Goal: Transaction & Acquisition: Book appointment/travel/reservation

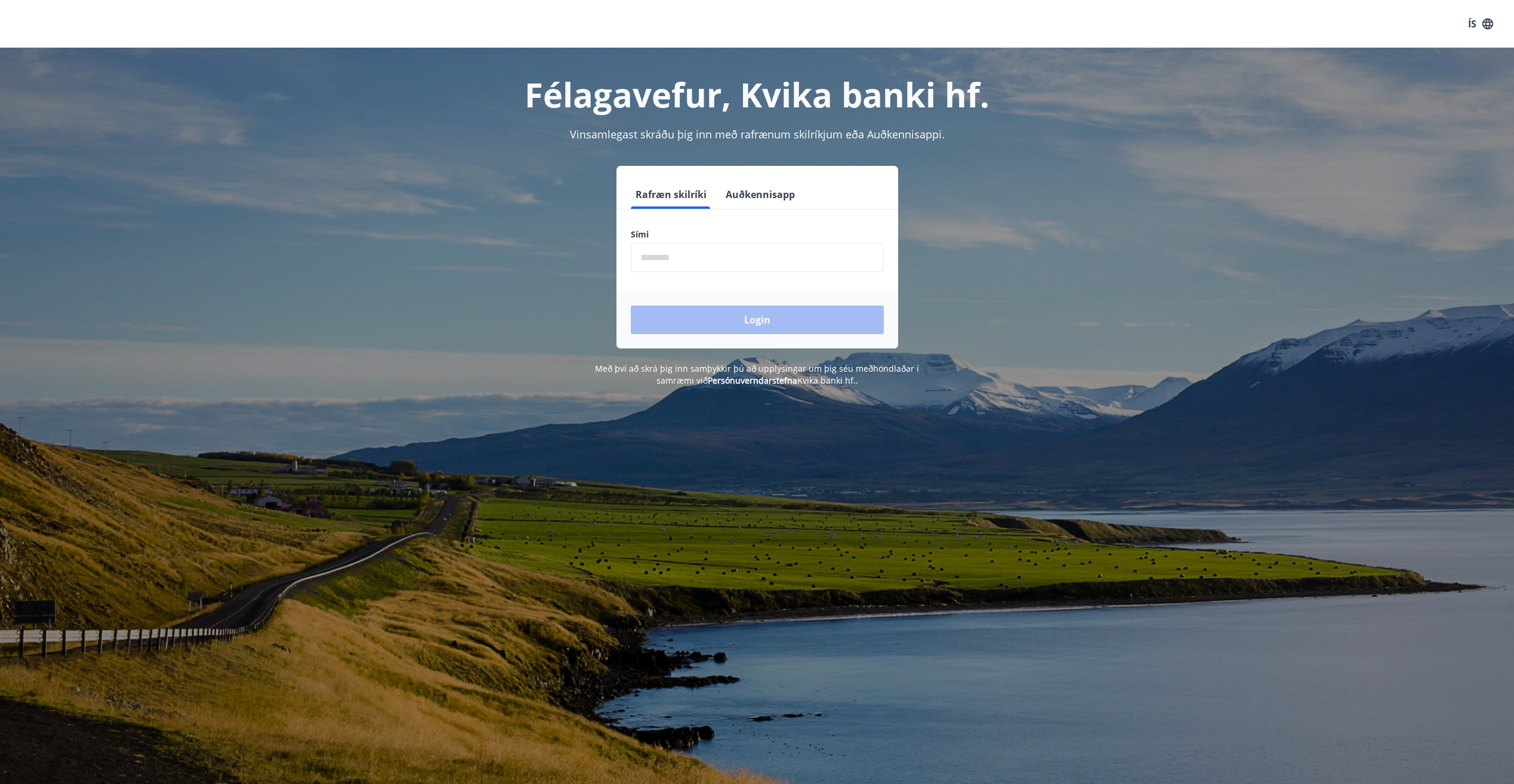
click at [729, 246] on input "phone" at bounding box center [758, 257] width 253 height 29
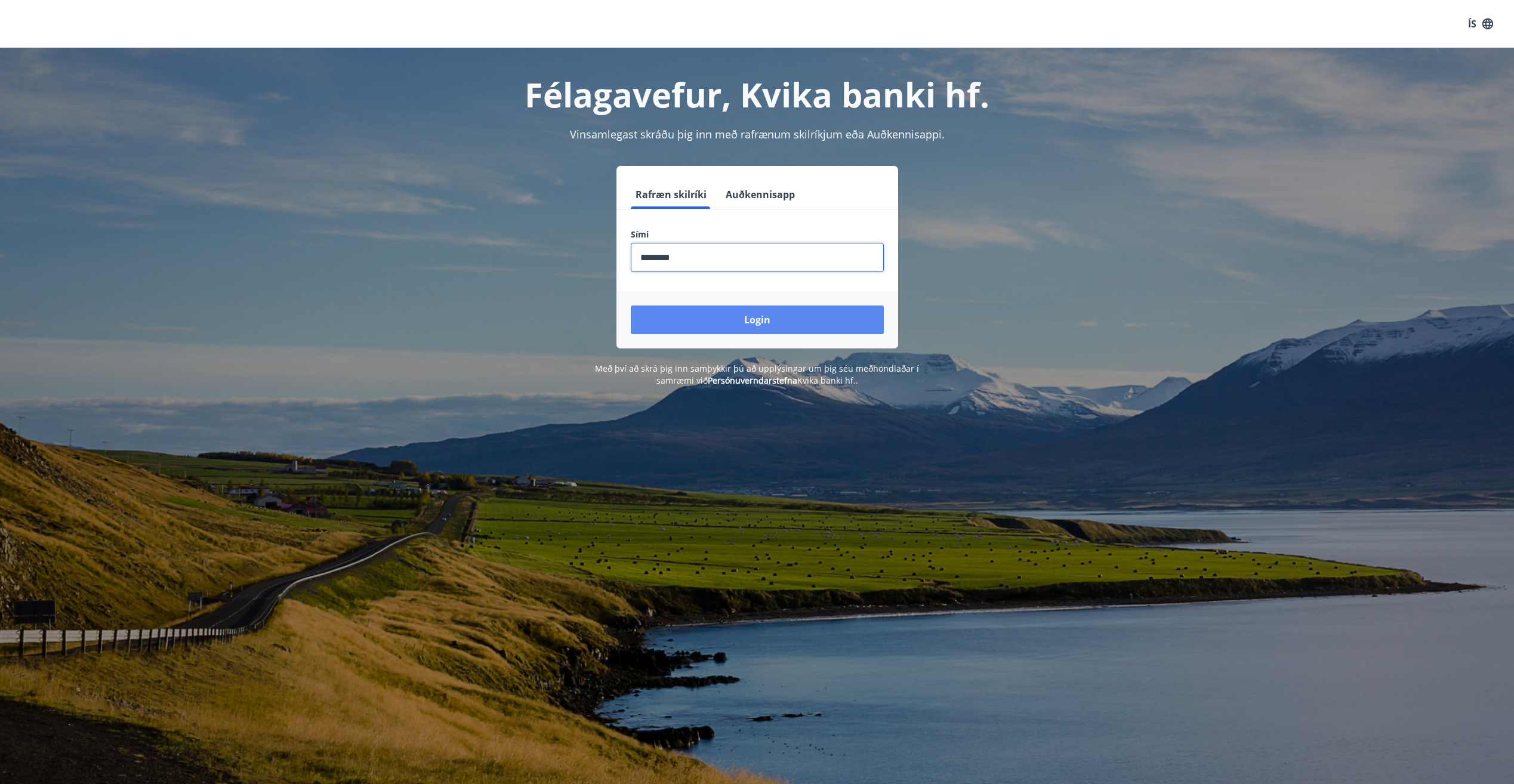
type input "********"
click at [732, 314] on button "Login" at bounding box center [758, 319] width 253 height 28
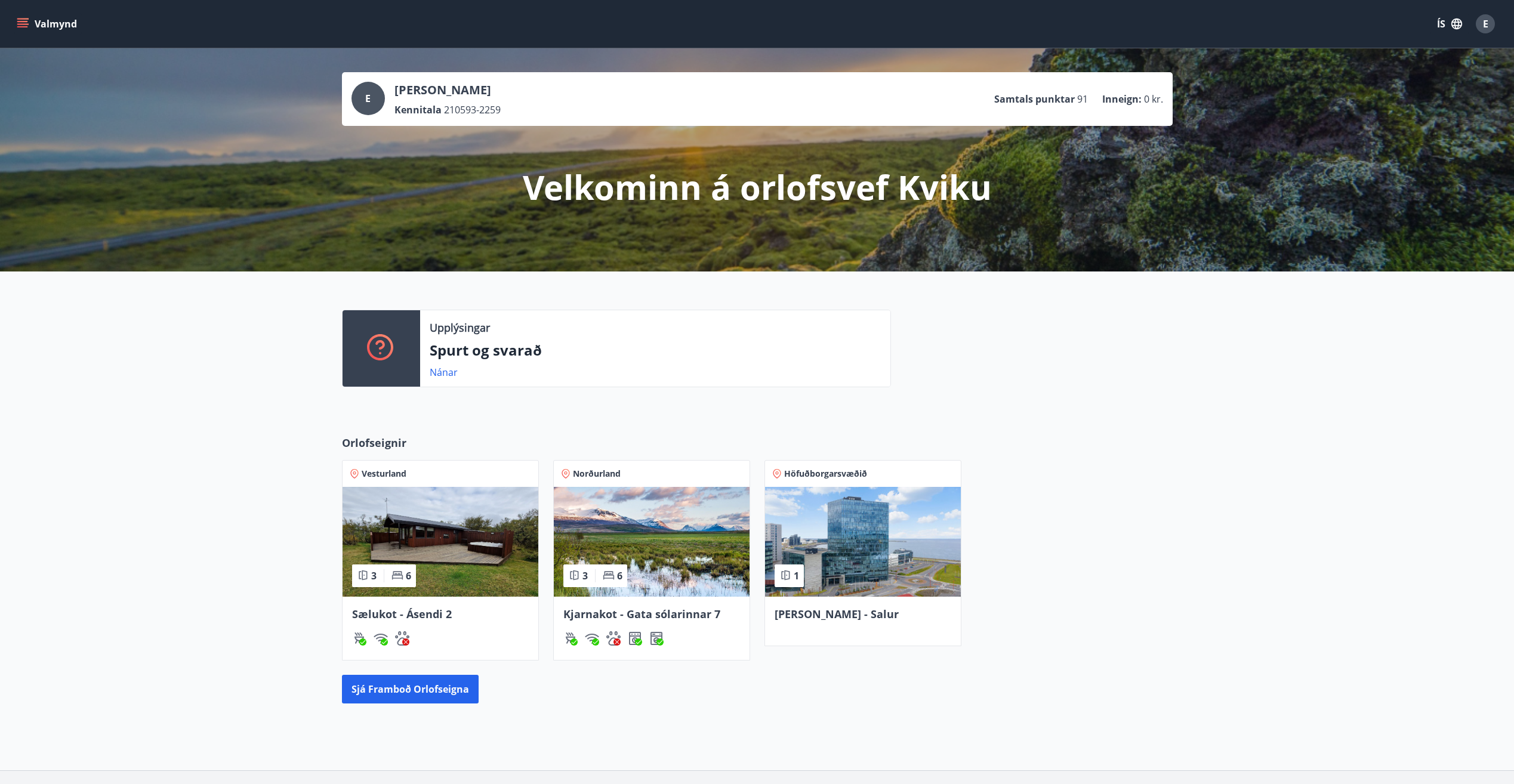
click at [847, 536] on img at bounding box center [862, 541] width 196 height 110
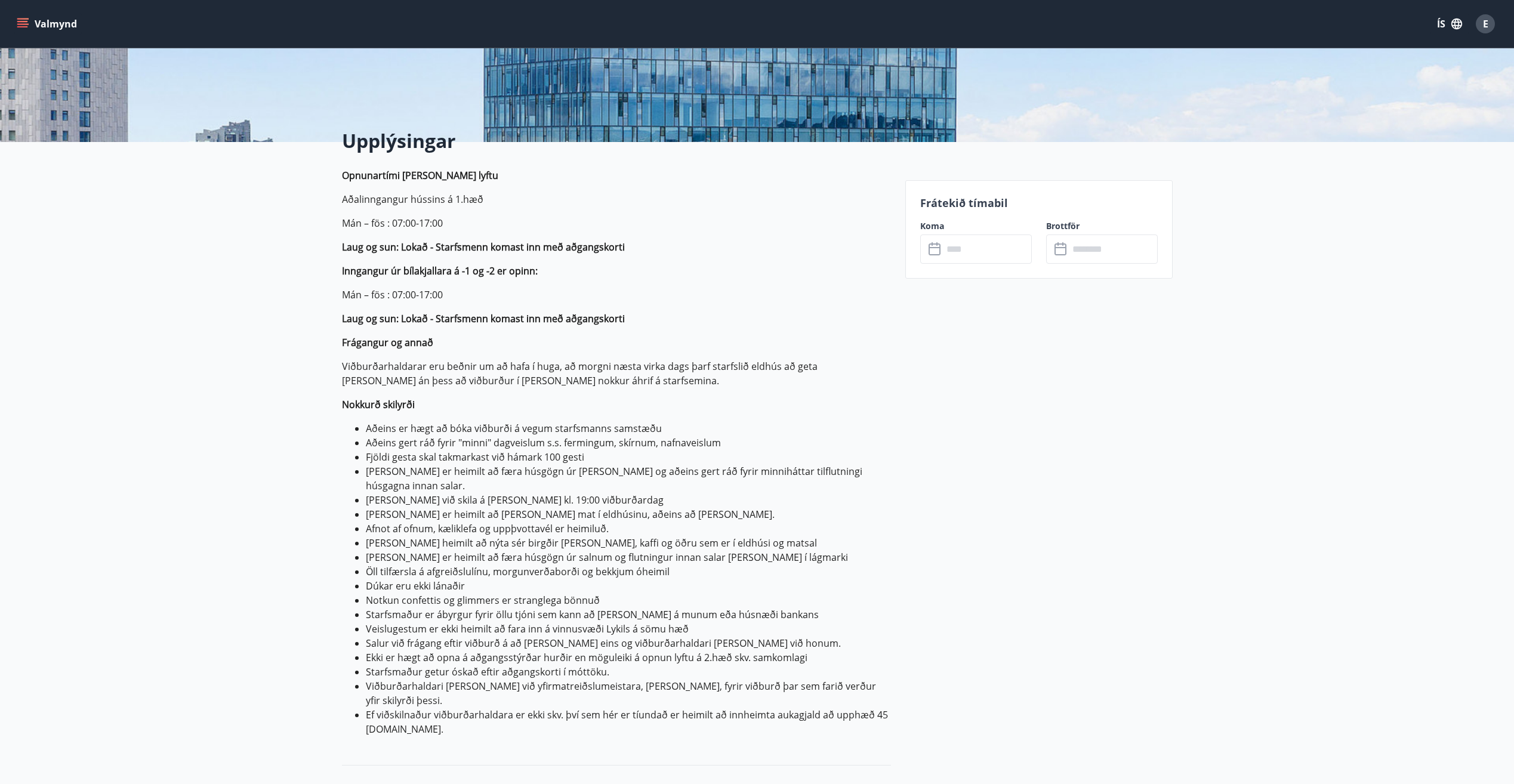
scroll to position [238, 0]
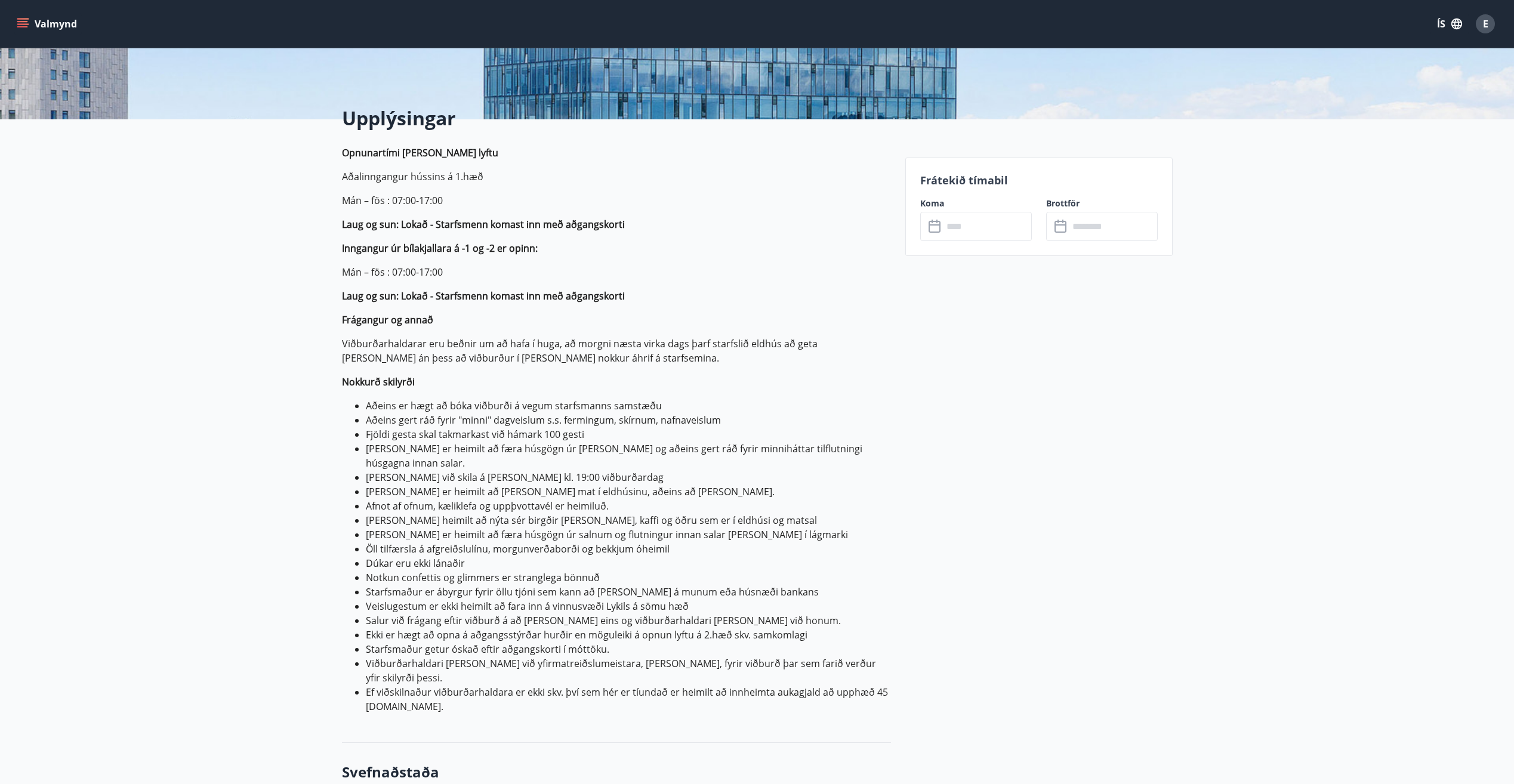
click at [983, 237] on input "text" at bounding box center [987, 226] width 89 height 29
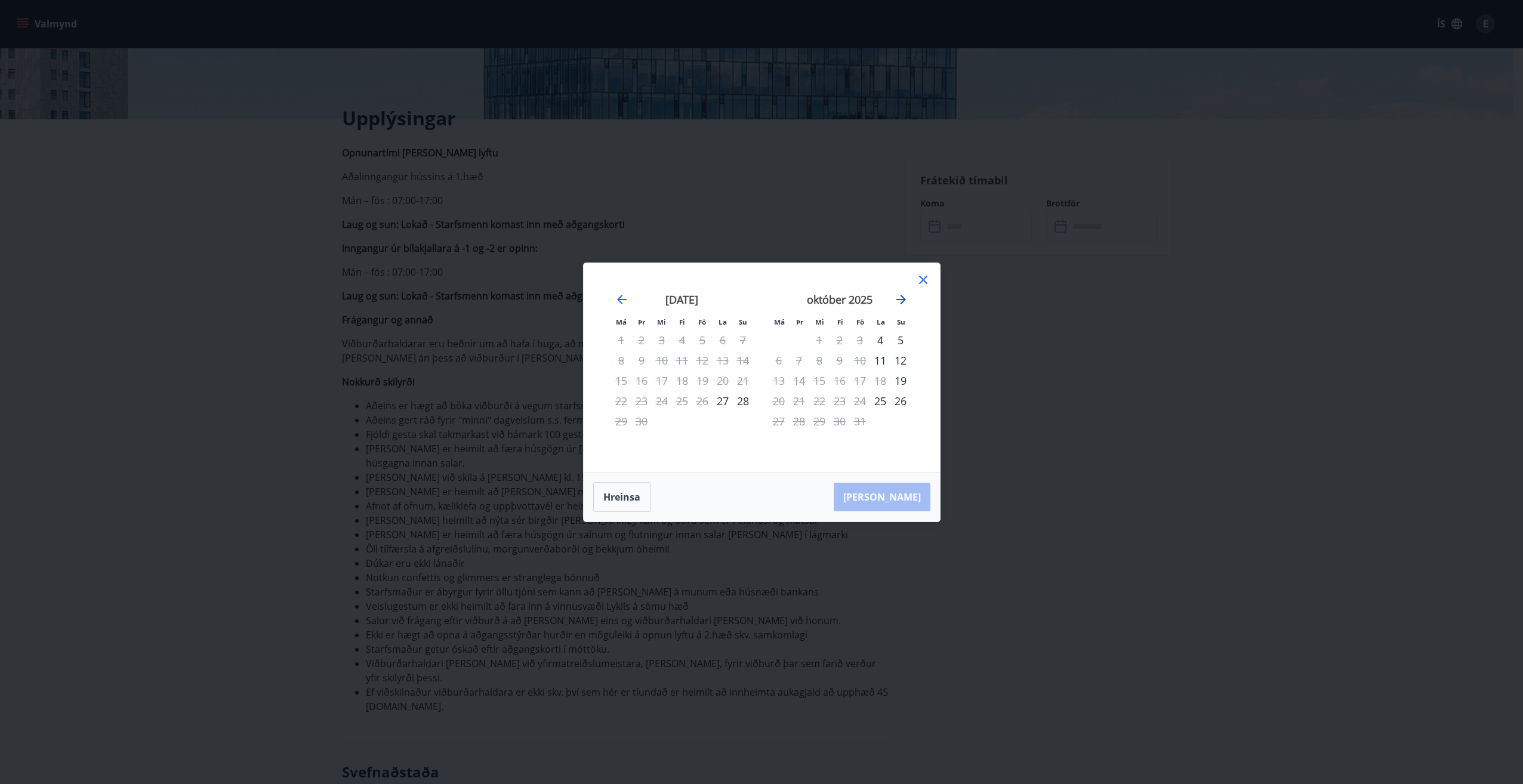
click at [904, 297] on icon "Move forward to switch to the next month." at bounding box center [901, 299] width 9 height 9
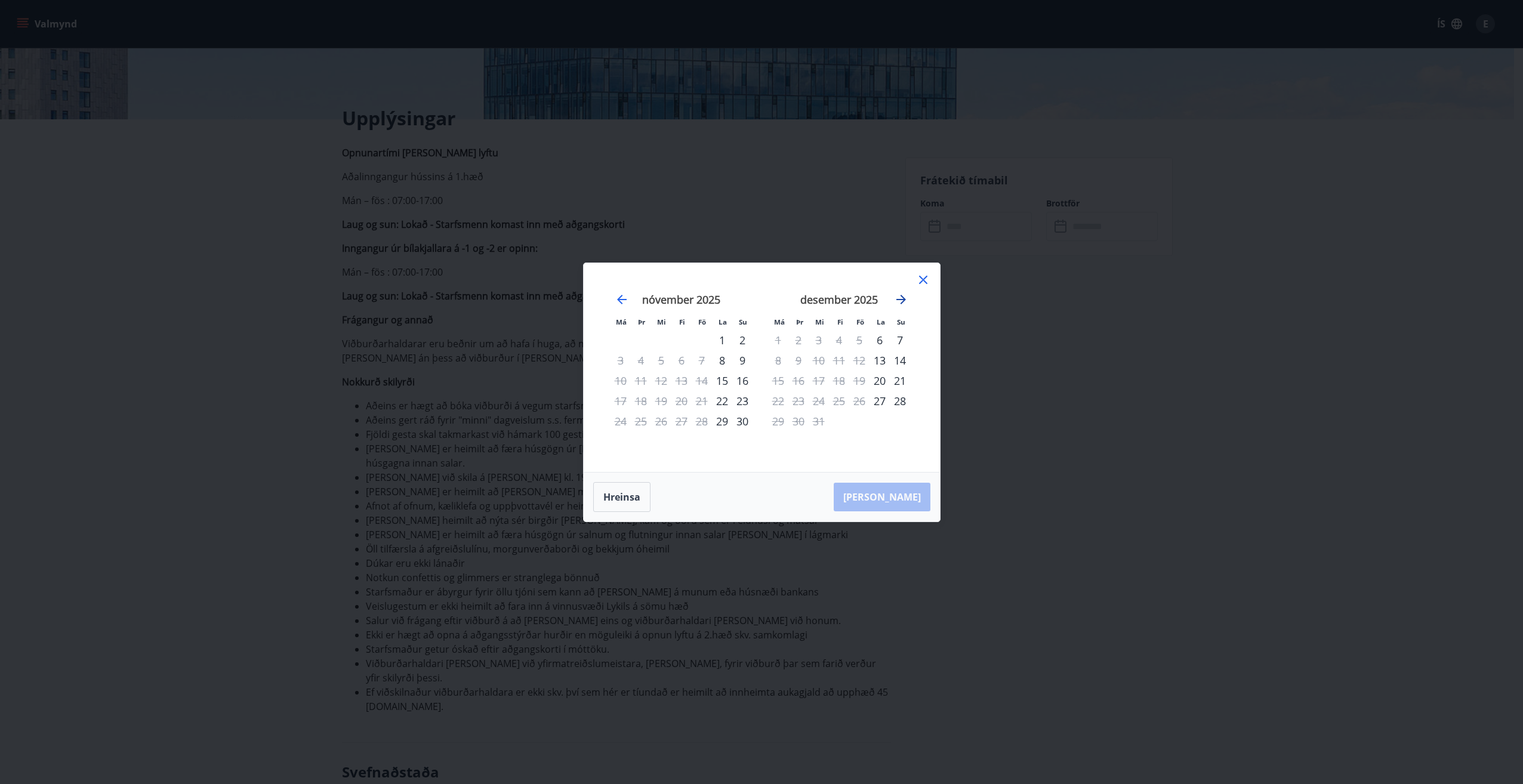
click at [900, 297] on icon "Move forward to switch to the next month." at bounding box center [901, 300] width 14 height 14
click at [896, 299] on icon "Move forward to switch to the next month." at bounding box center [901, 300] width 14 height 14
click at [924, 280] on icon at bounding box center [923, 280] width 14 height 14
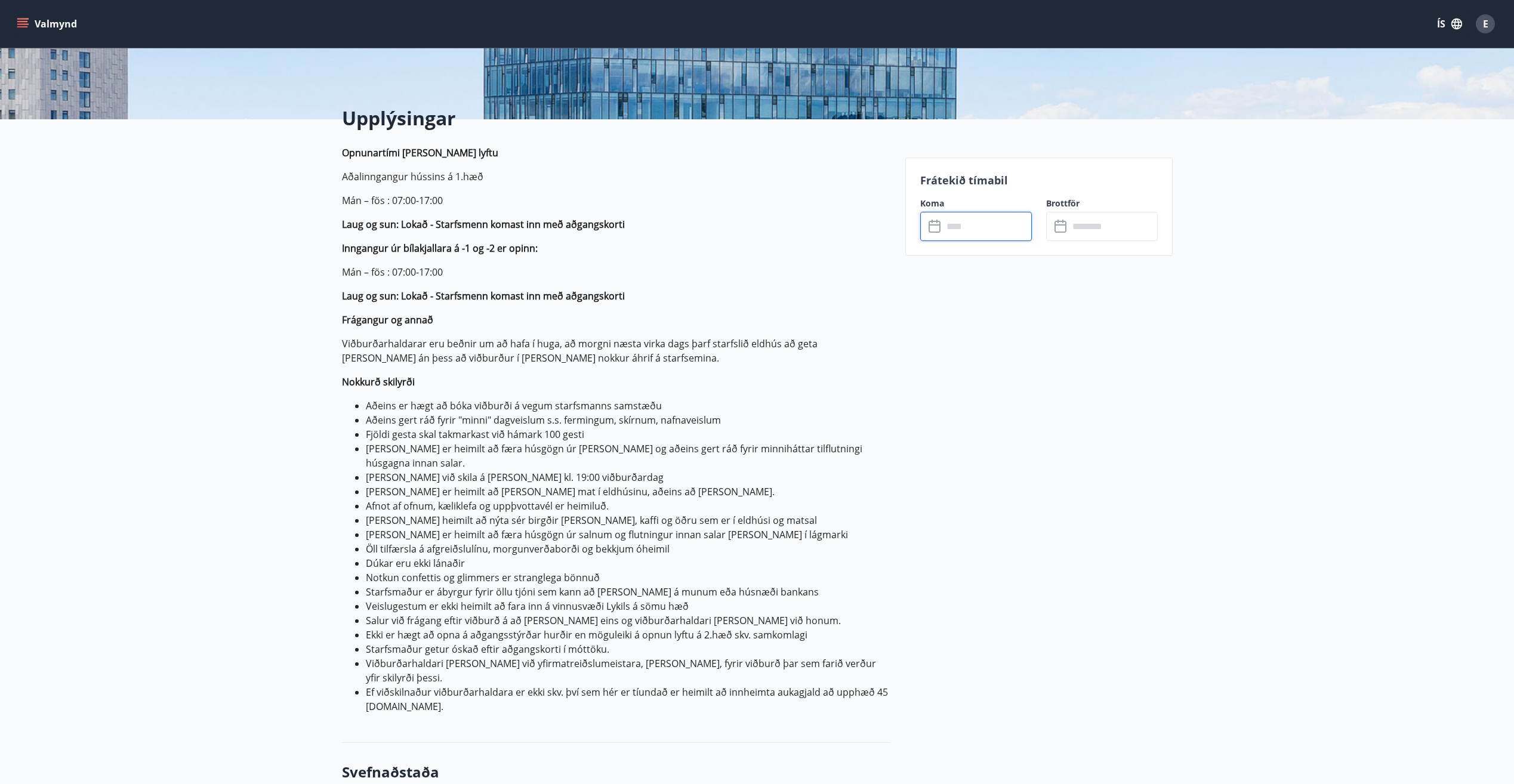
click at [975, 235] on input "text" at bounding box center [987, 226] width 89 height 29
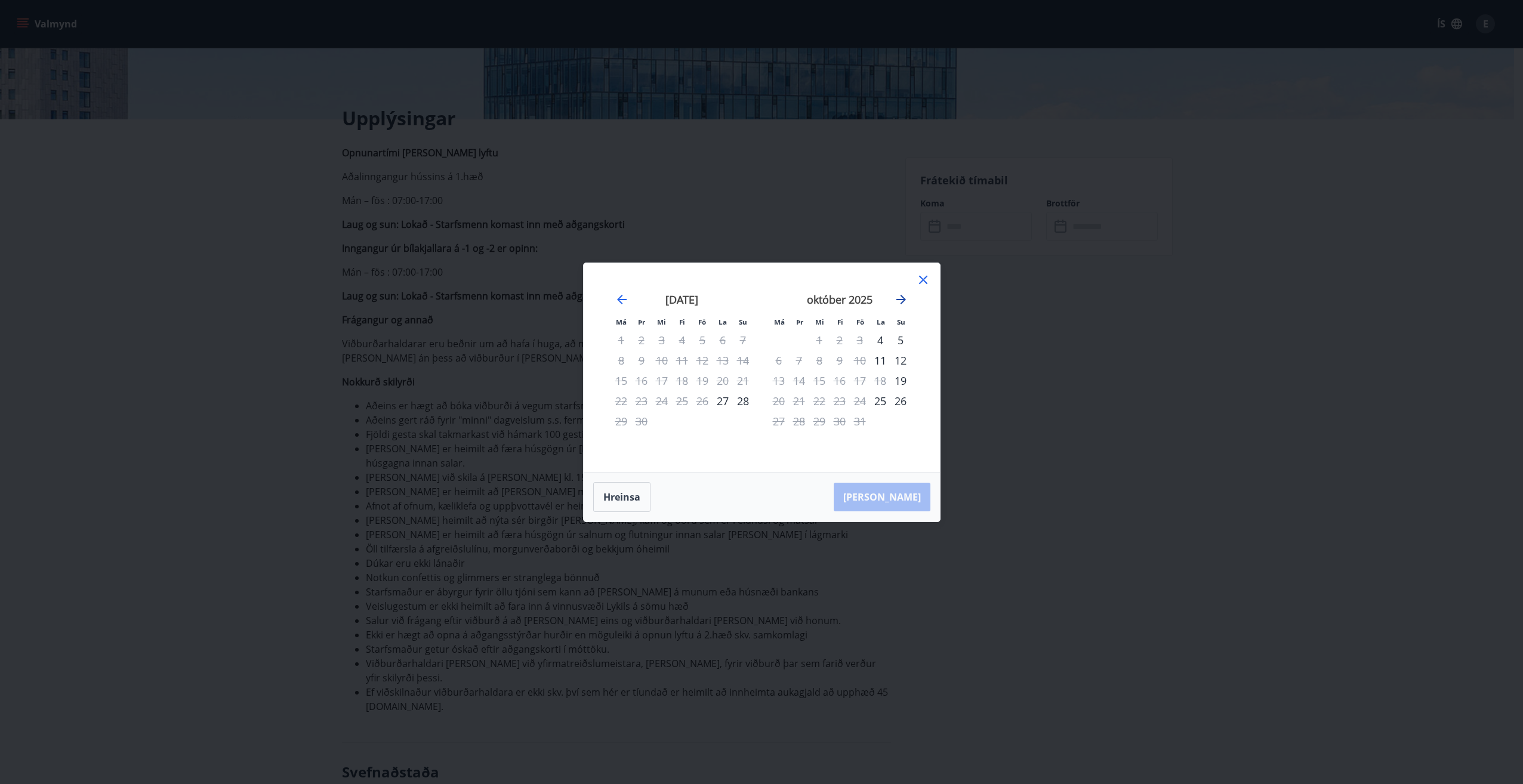
click at [906, 298] on icon "Move forward to switch to the next month." at bounding box center [901, 300] width 14 height 14
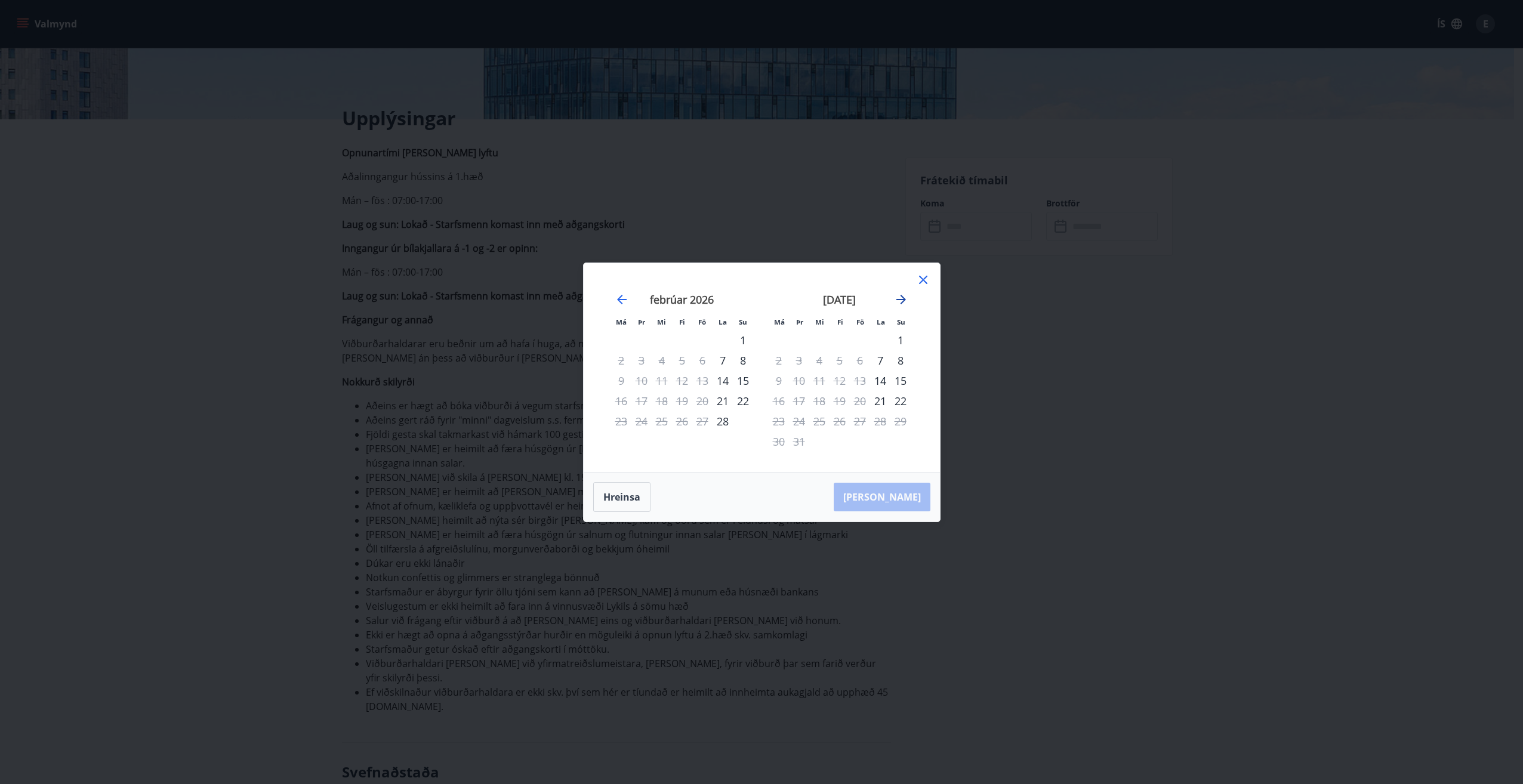
click at [906, 298] on icon "Move forward to switch to the next month." at bounding box center [901, 300] width 14 height 14
click at [897, 361] on div "14" at bounding box center [900, 360] width 21 height 21
click at [780, 384] on div "15" at bounding box center [779, 381] width 21 height 21
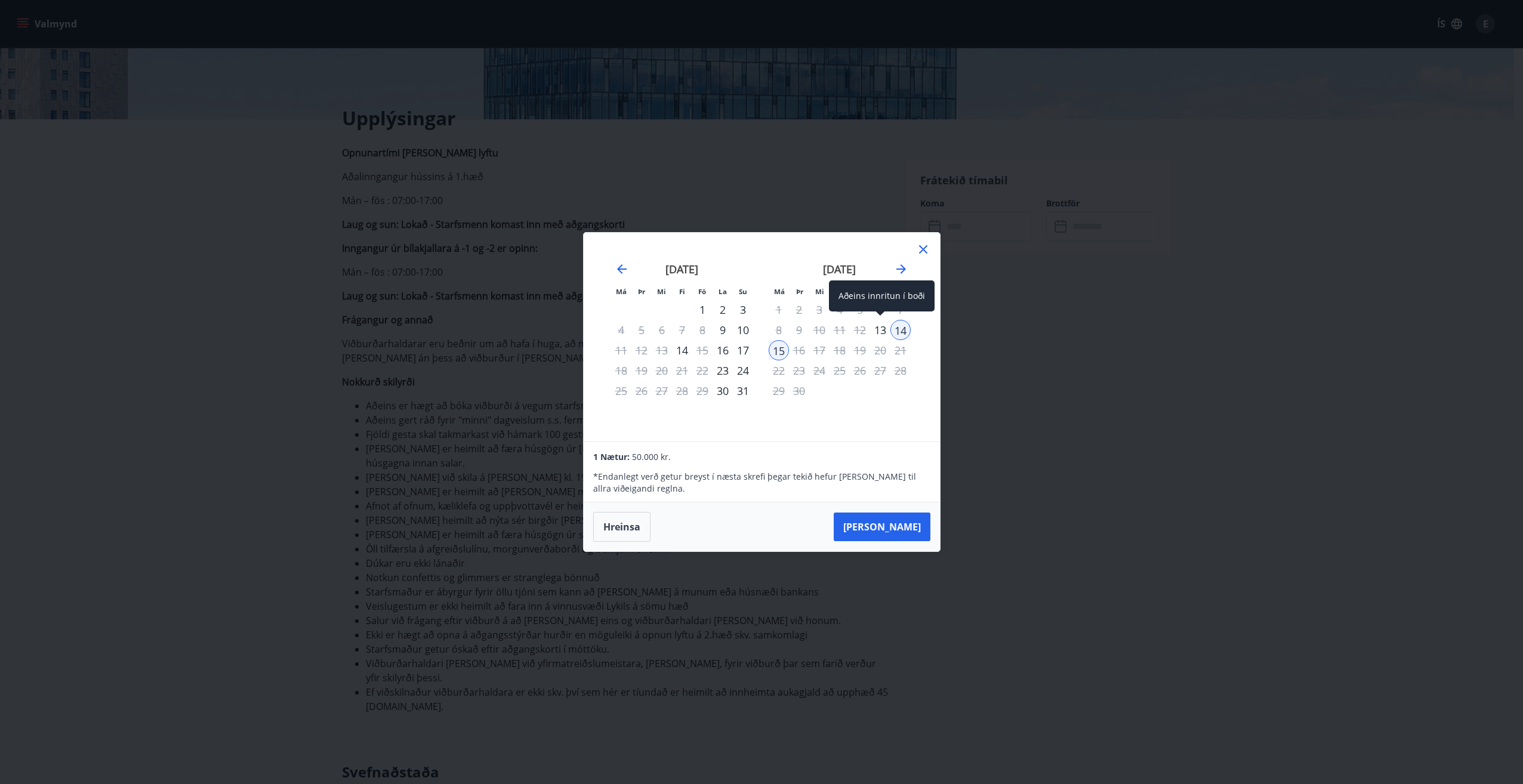
click at [882, 332] on div "13" at bounding box center [880, 330] width 21 height 21
click at [904, 330] on div "14" at bounding box center [900, 330] width 21 height 21
click at [900, 520] on button "Taka Frá" at bounding box center [882, 526] width 97 height 28
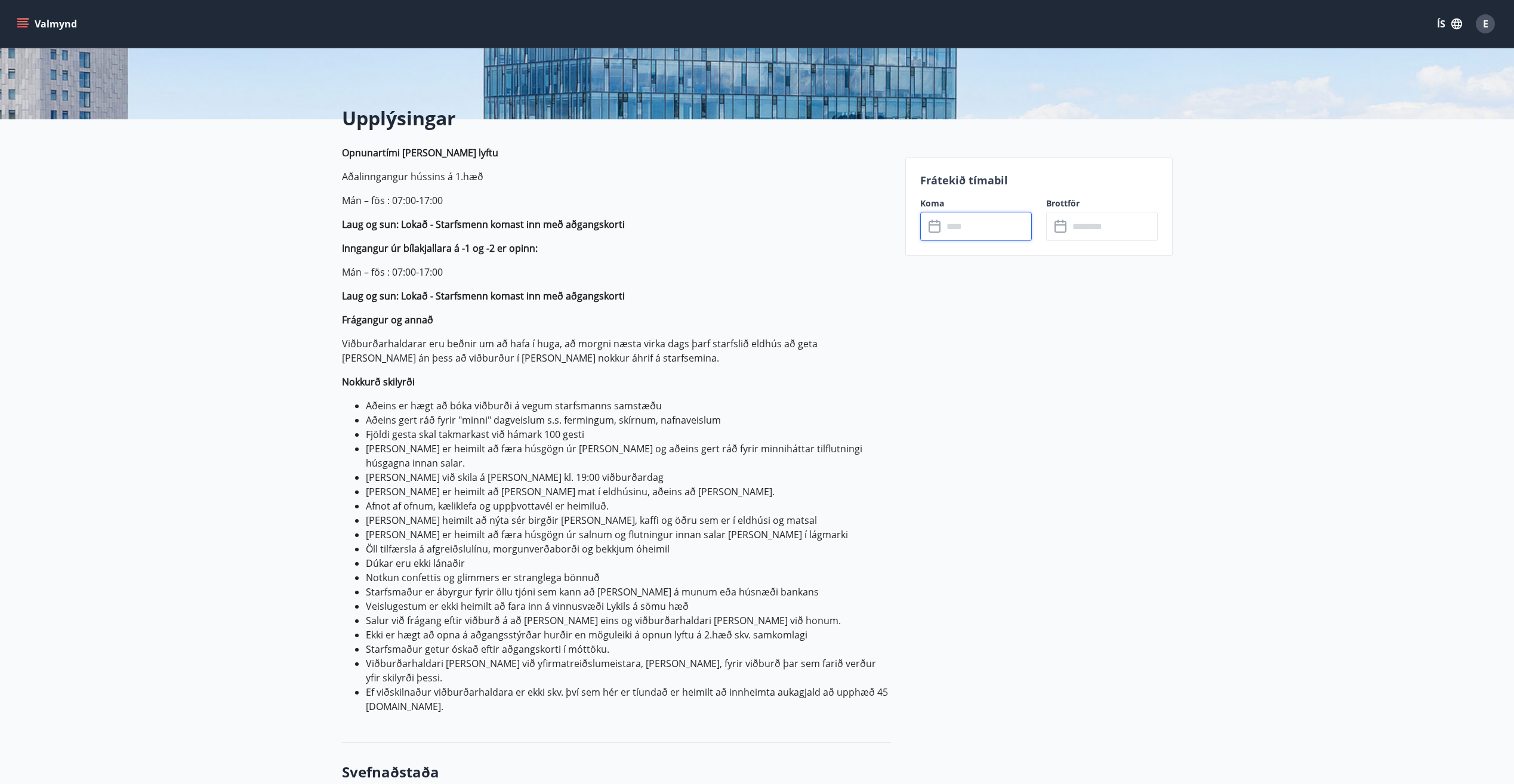
type input "******"
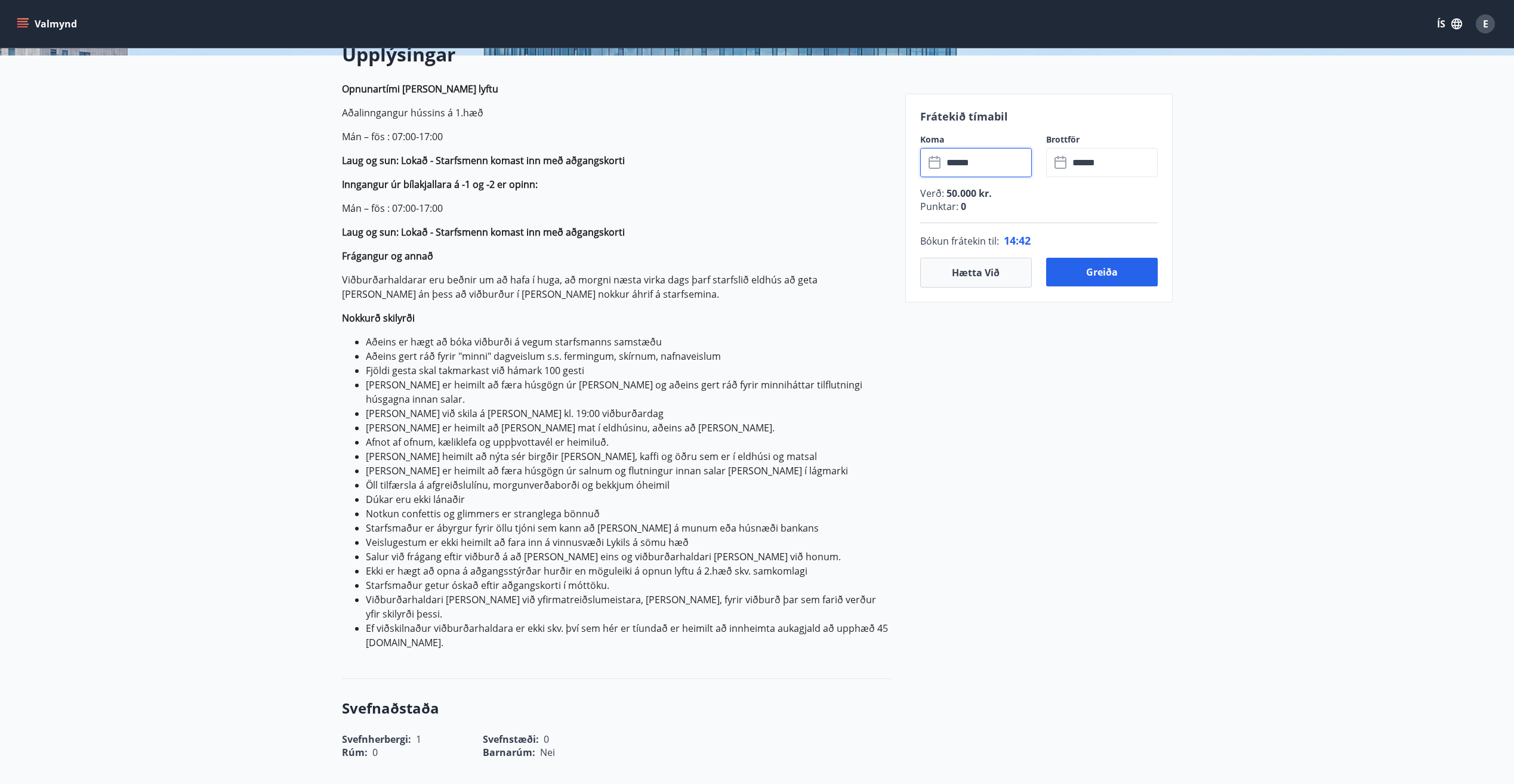
scroll to position [298, 0]
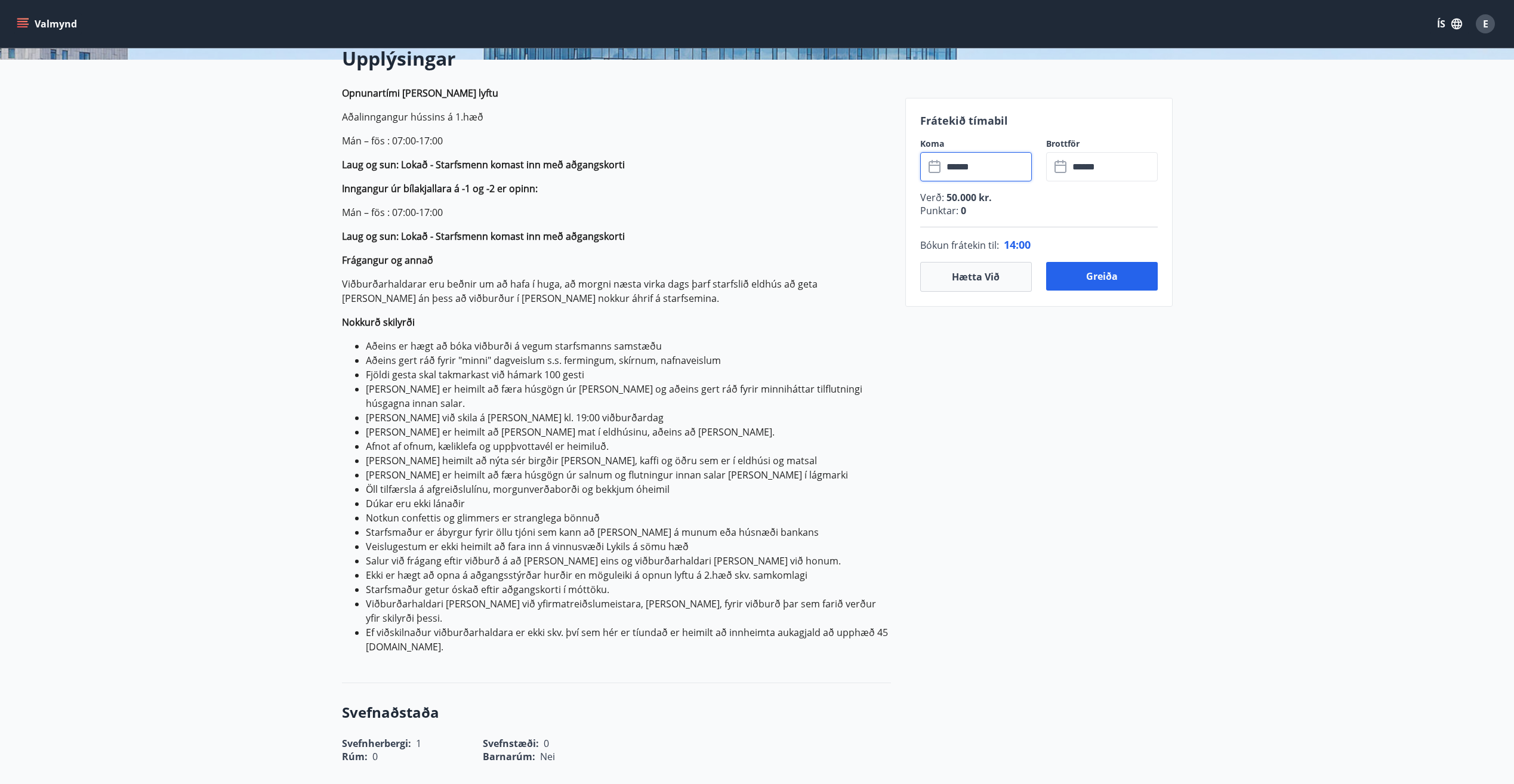
click at [992, 169] on input "******" at bounding box center [987, 166] width 89 height 29
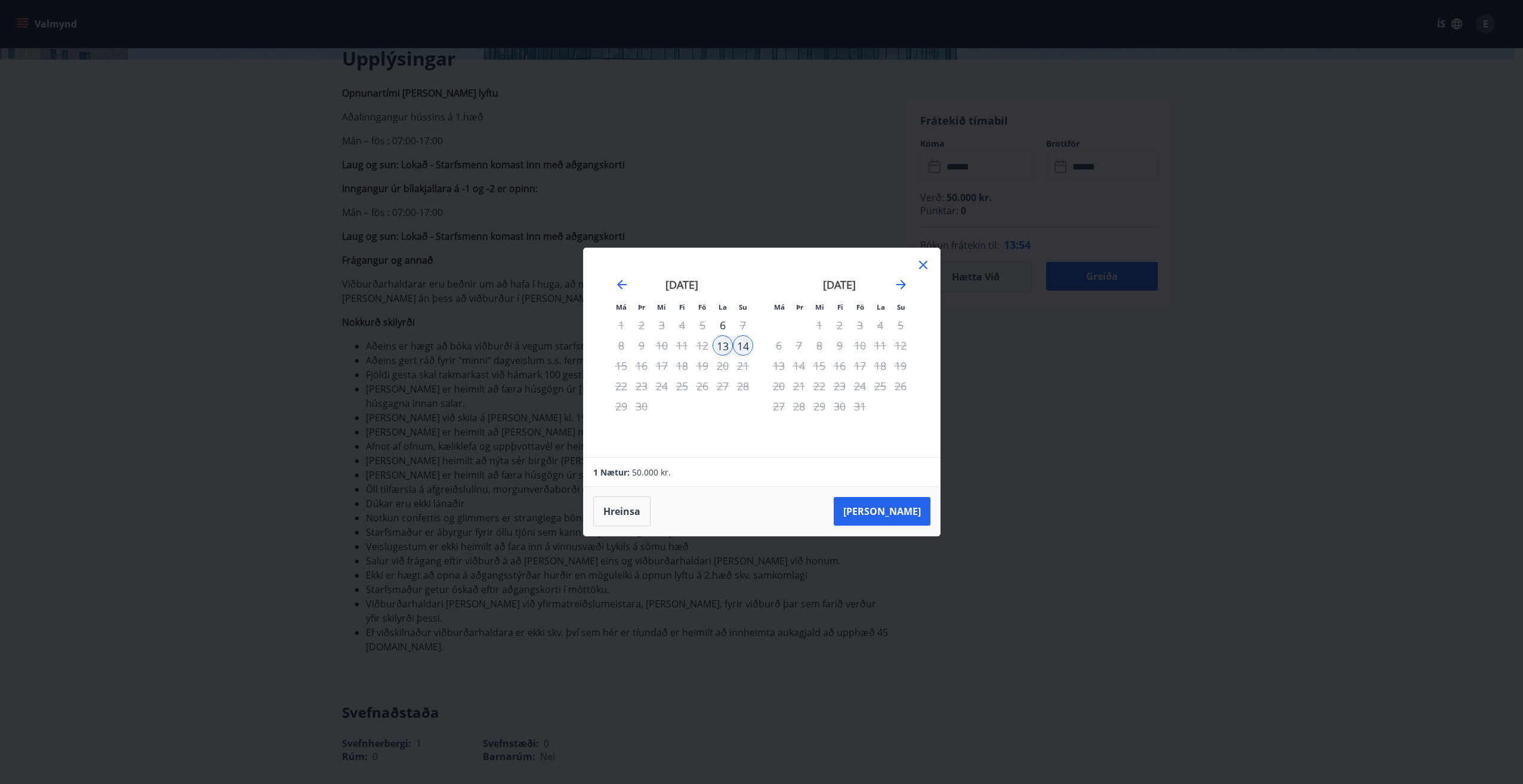
click at [739, 344] on div "14" at bounding box center [743, 345] width 21 height 21
click at [622, 361] on div "15" at bounding box center [621, 366] width 21 height 21
click at [895, 506] on button "Taka Frá" at bounding box center [882, 512] width 97 height 28
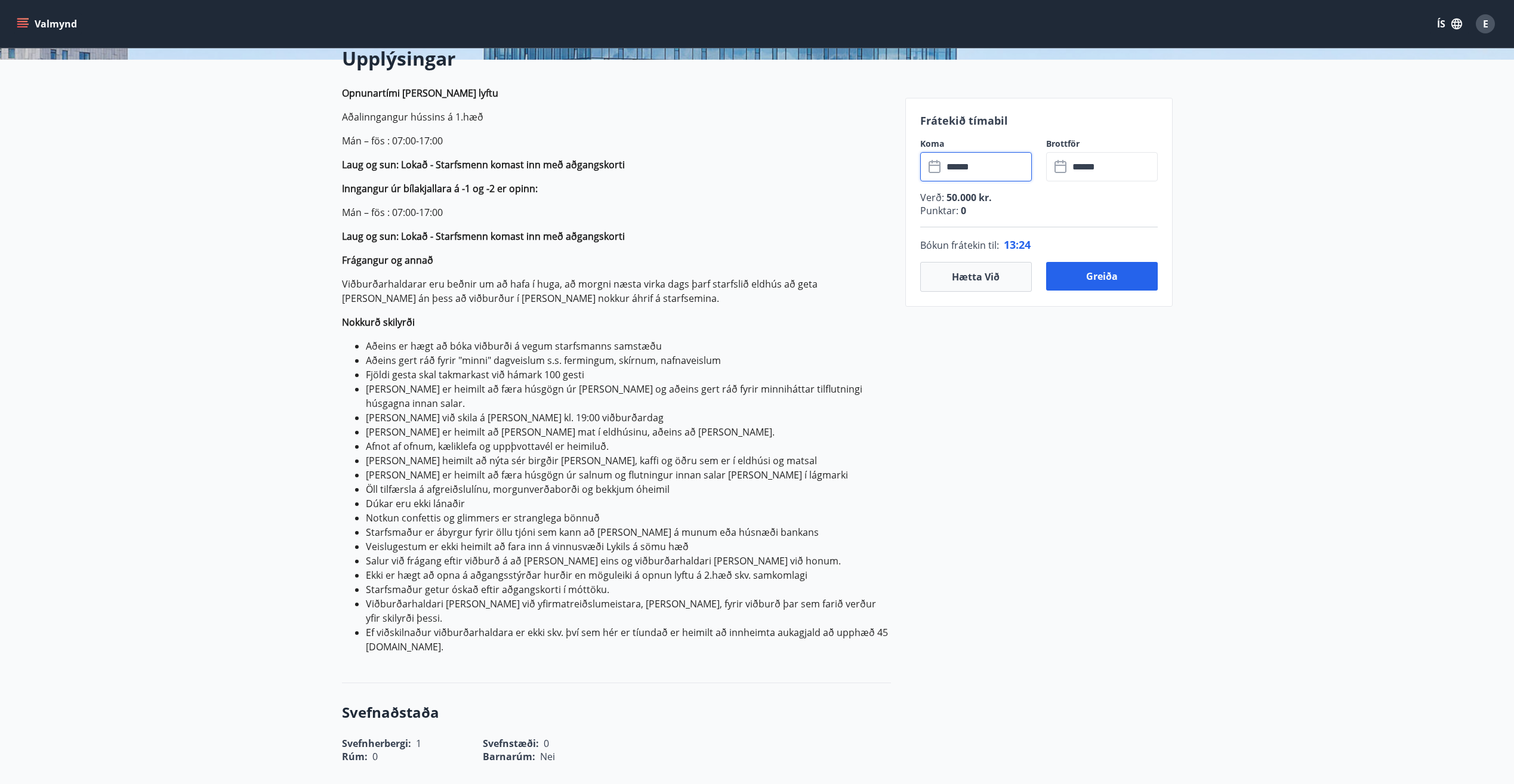
type input "******"
click at [1079, 277] on button "Greiða" at bounding box center [1101, 276] width 112 height 28
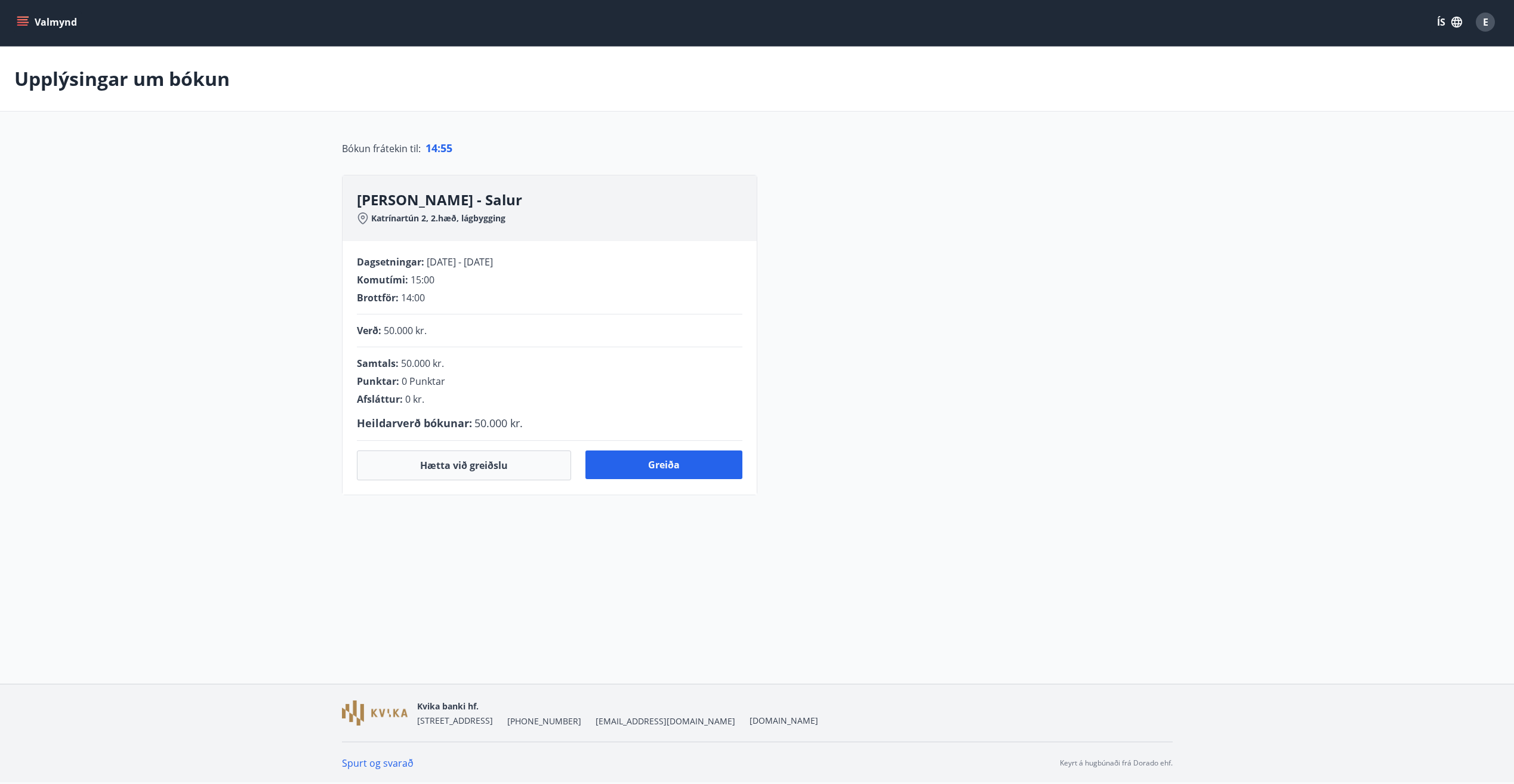
scroll to position [6, 0]
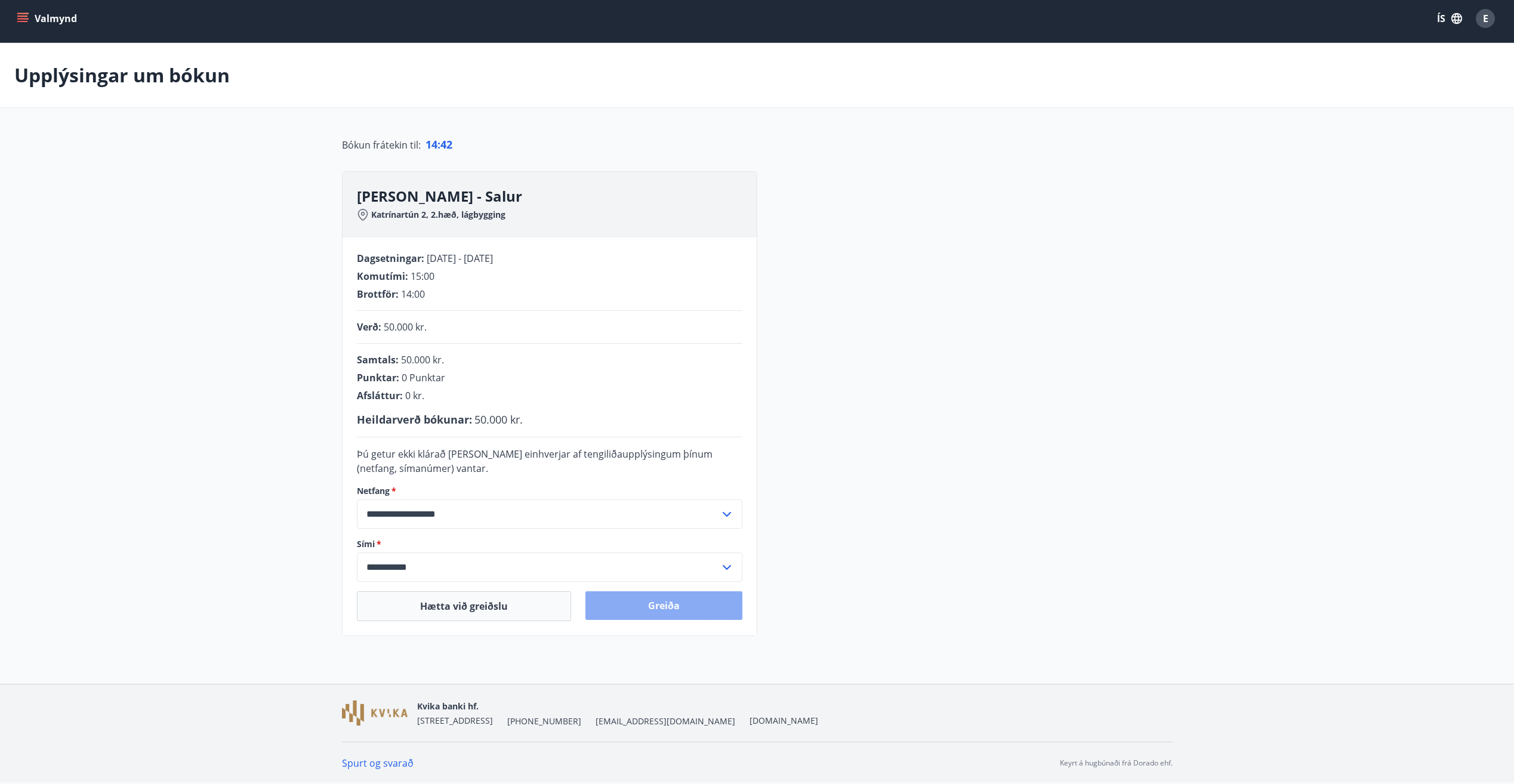
click at [655, 598] on button "Greiða" at bounding box center [664, 605] width 157 height 28
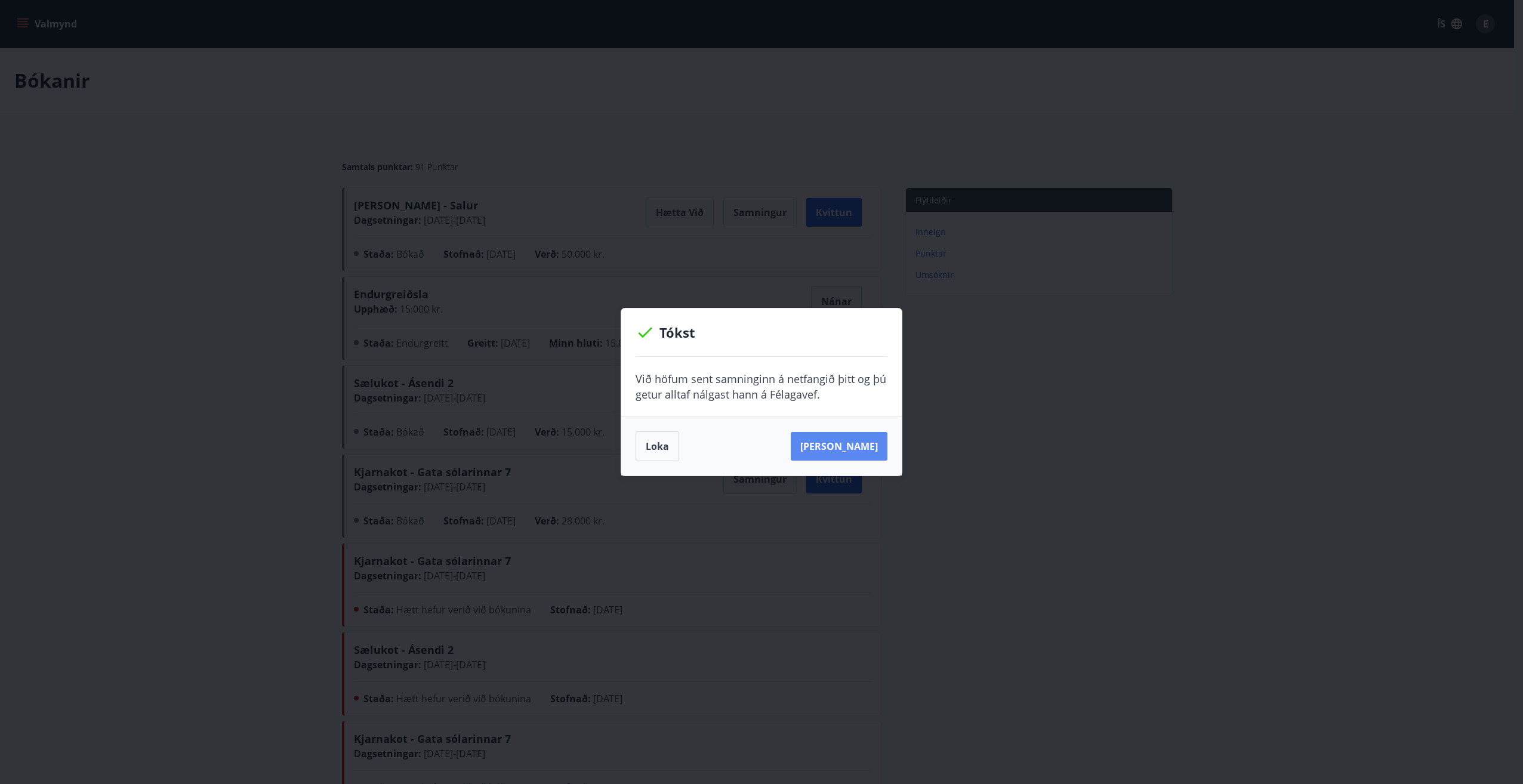
click at [863, 438] on button "[PERSON_NAME]" at bounding box center [839, 446] width 97 height 28
